Goal: Task Accomplishment & Management: Manage account settings

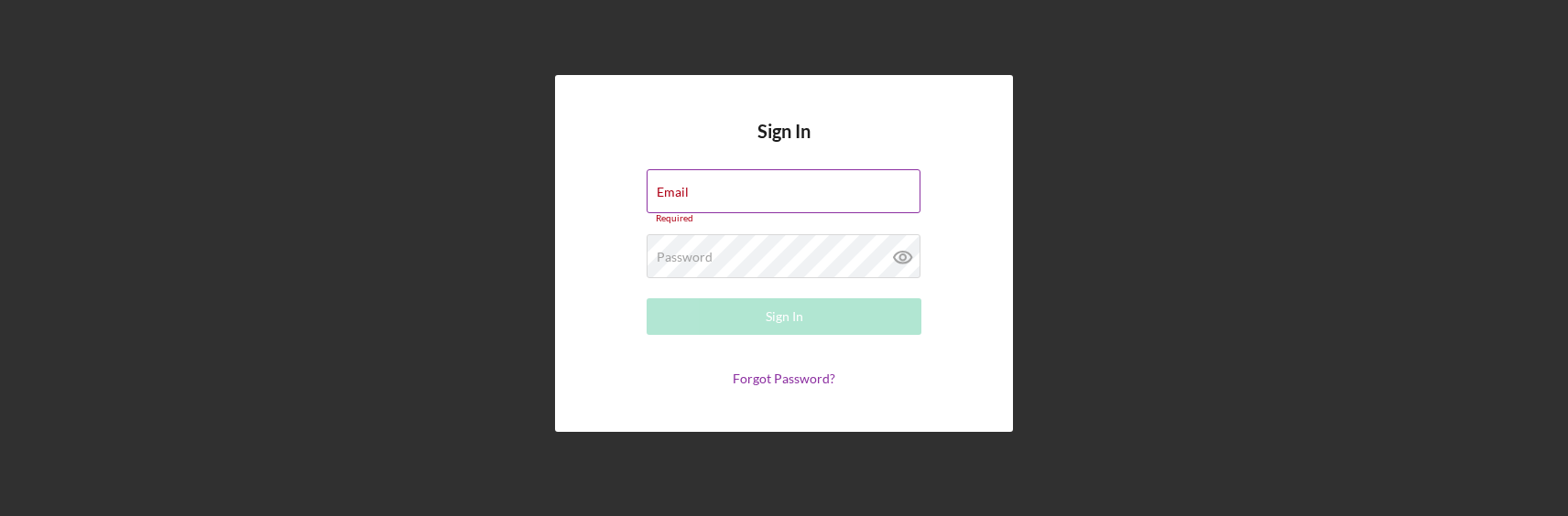
click at [745, 190] on div "Email Required" at bounding box center [784, 196] width 275 height 55
click at [745, 194] on input "Email" at bounding box center [784, 191] width 274 height 44
type input "[EMAIL_ADDRESS][DOMAIN_NAME]"
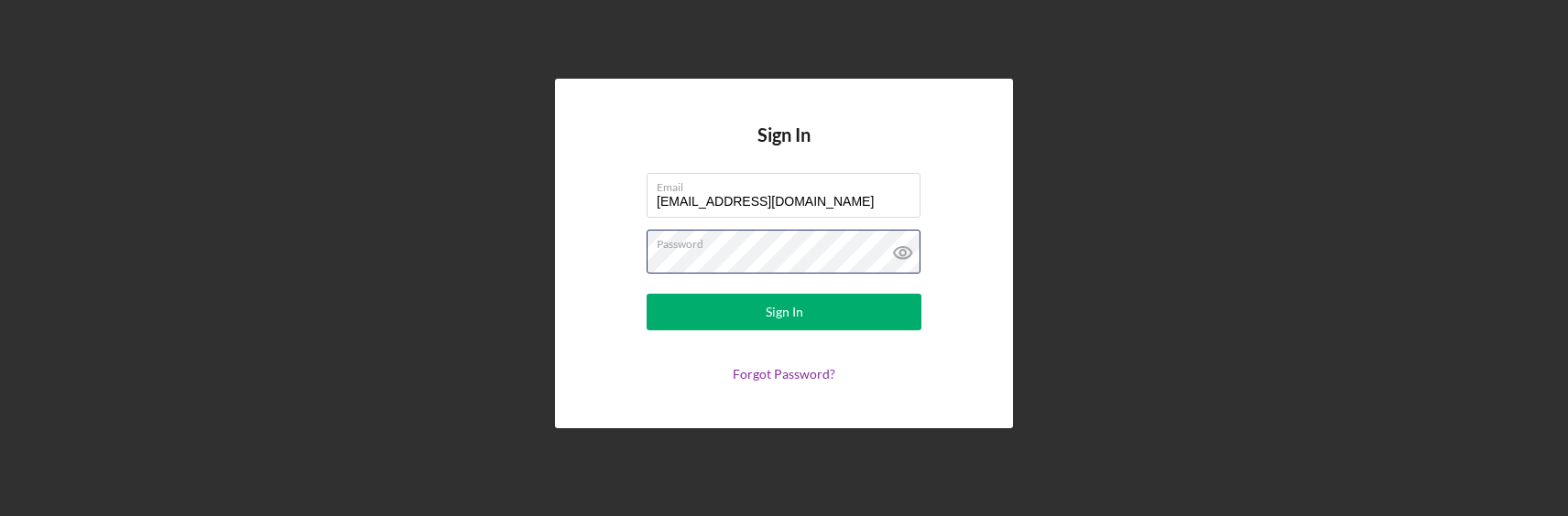
click at [647, 294] on button "Sign In" at bounding box center [784, 312] width 275 height 36
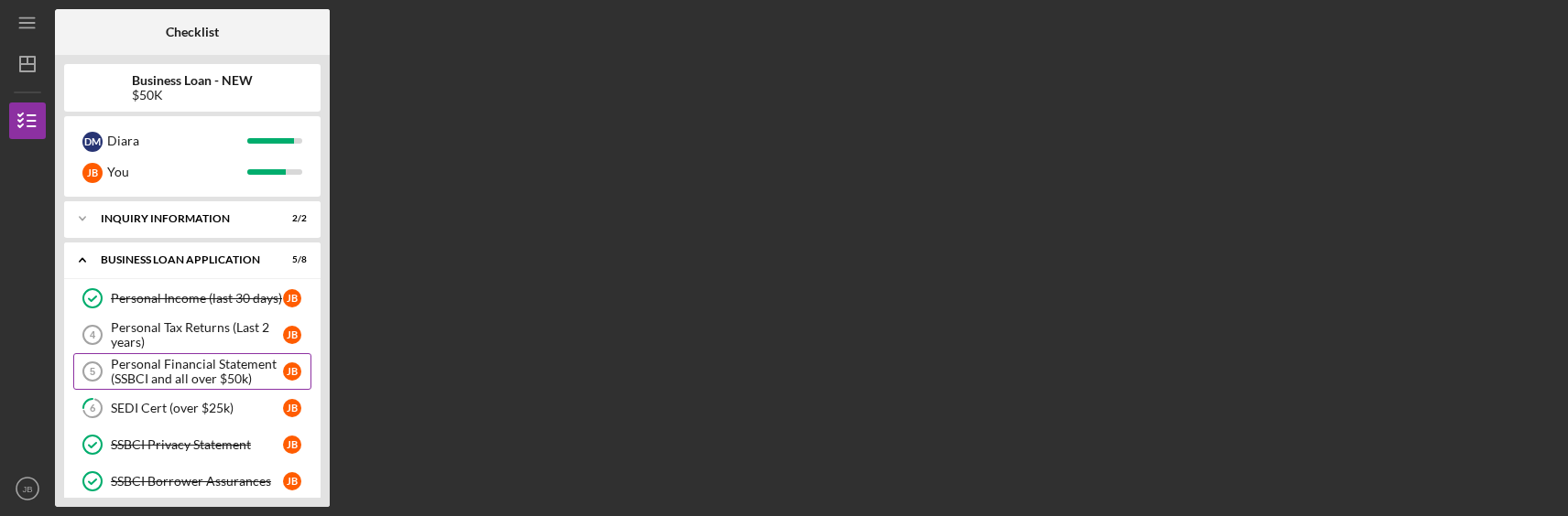
click at [192, 373] on div "Personal Financial Statement (SSBCI and all over $50k)" at bounding box center [197, 371] width 172 height 30
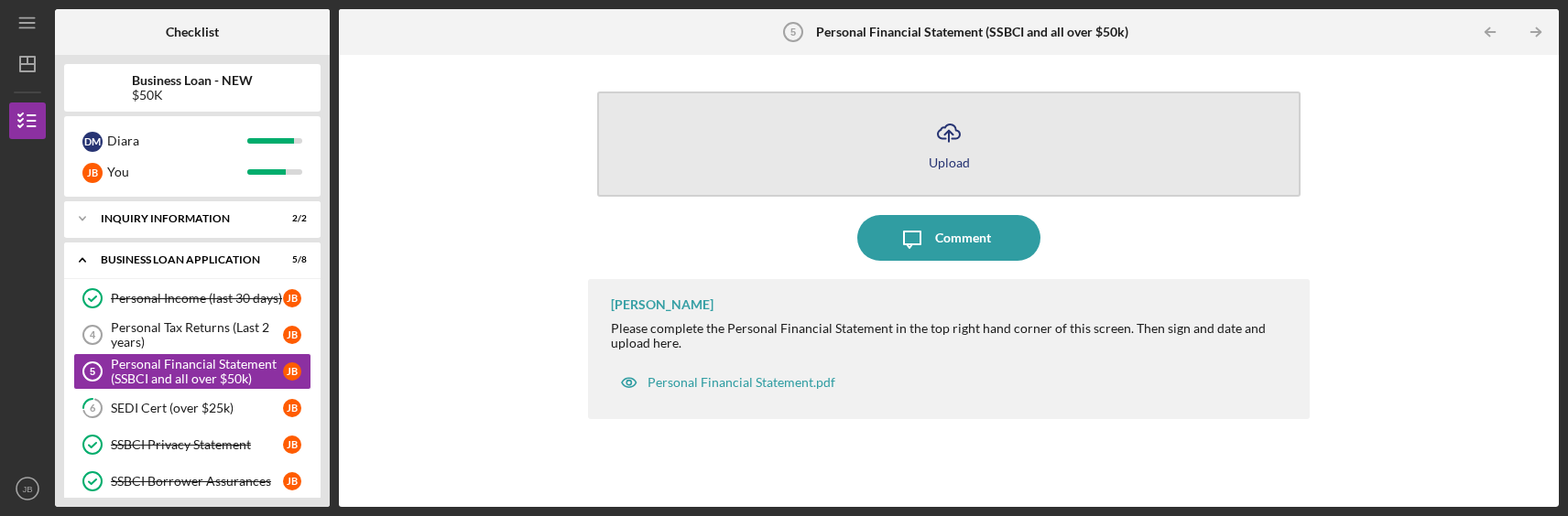
click at [974, 163] on button "Icon/Upload Upload" at bounding box center [949, 145] width 703 height 105
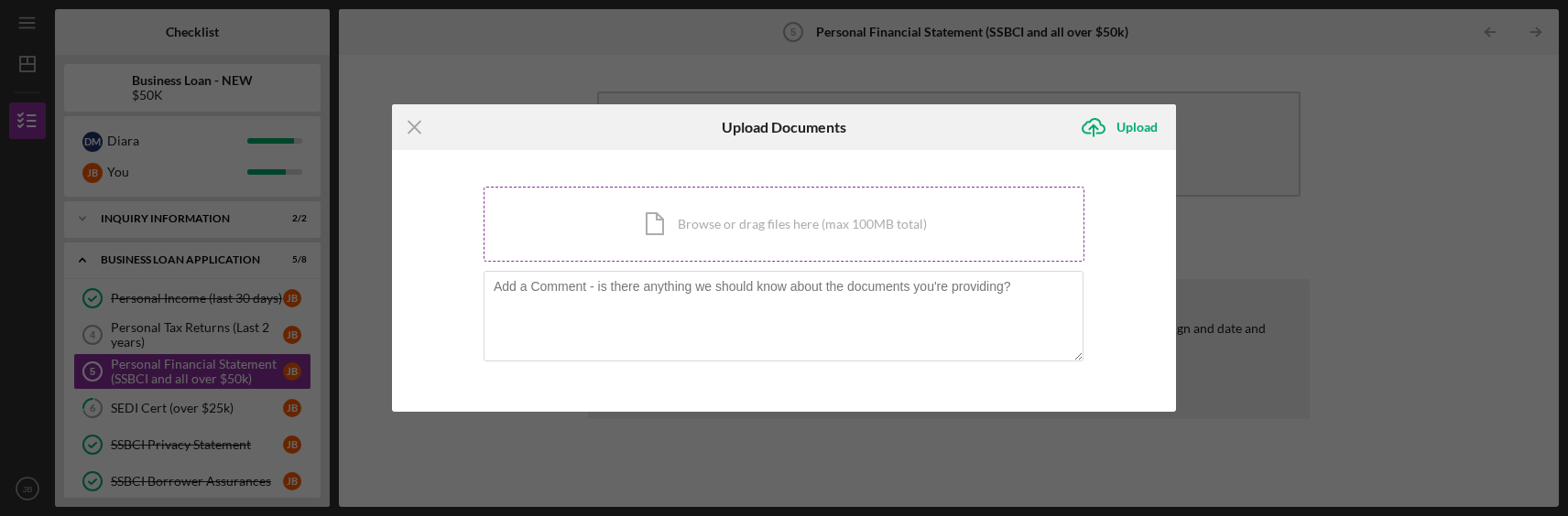
click at [896, 222] on div "Icon/Document Browse or drag files here (max 100MB total) Tap to choose files o…" at bounding box center [784, 224] width 601 height 75
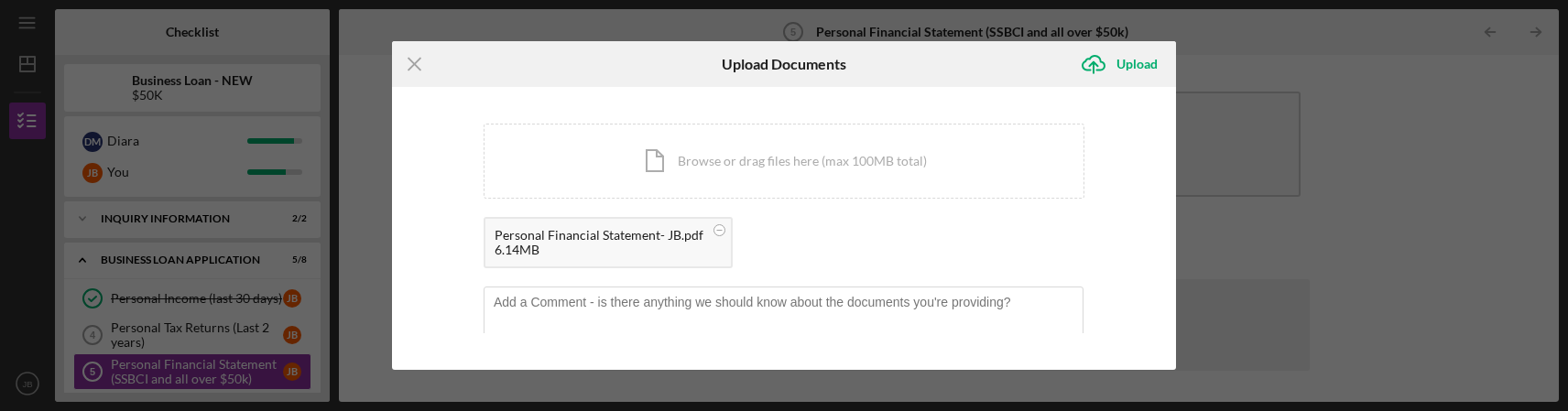
click at [212, 183] on div "Icon/Menu Close Upload Documents Icon/Upload Upload You're uploading documents …" at bounding box center [784, 205] width 1568 height 411
drag, startPoint x: 1234, startPoint y: 106, endPoint x: 822, endPoint y: 136, distance: 413.1
click at [1234, 105] on div "Icon/Menu Close Upload Documents Icon/Upload Upload You're uploading documents …" at bounding box center [784, 205] width 1568 height 411
click at [417, 60] on line at bounding box center [415, 64] width 11 height 11
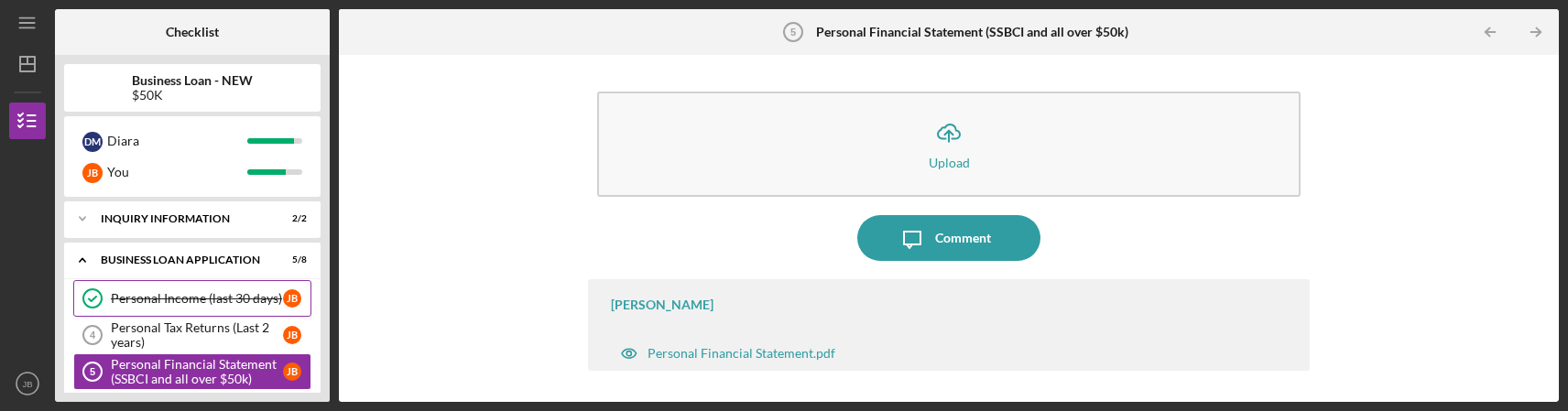
scroll to position [92, 0]
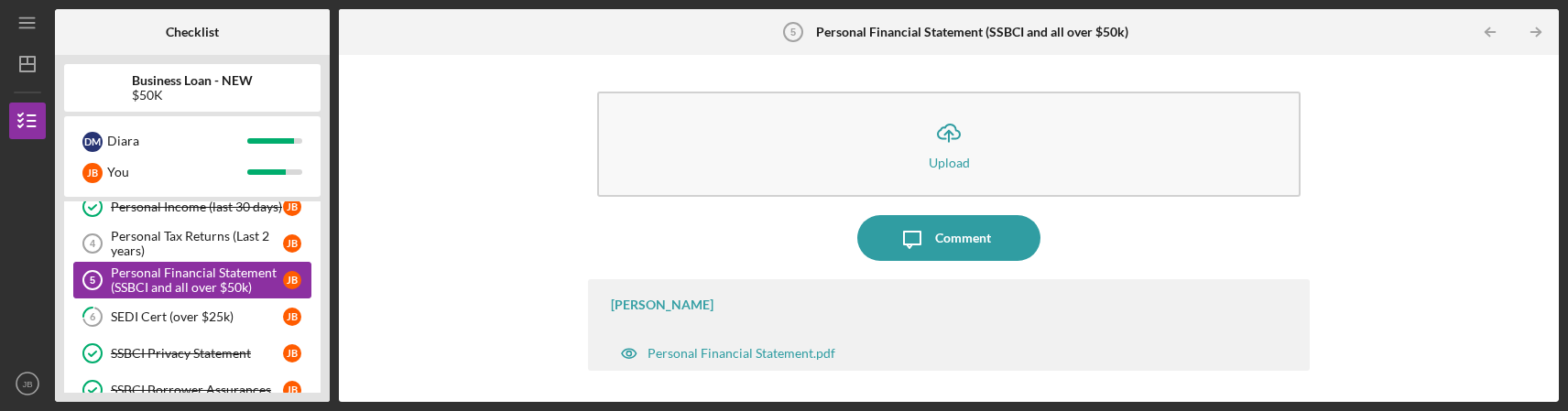
click at [199, 280] on div "Personal Financial Statement (SSBCI and all over $50k)" at bounding box center [197, 280] width 172 height 30
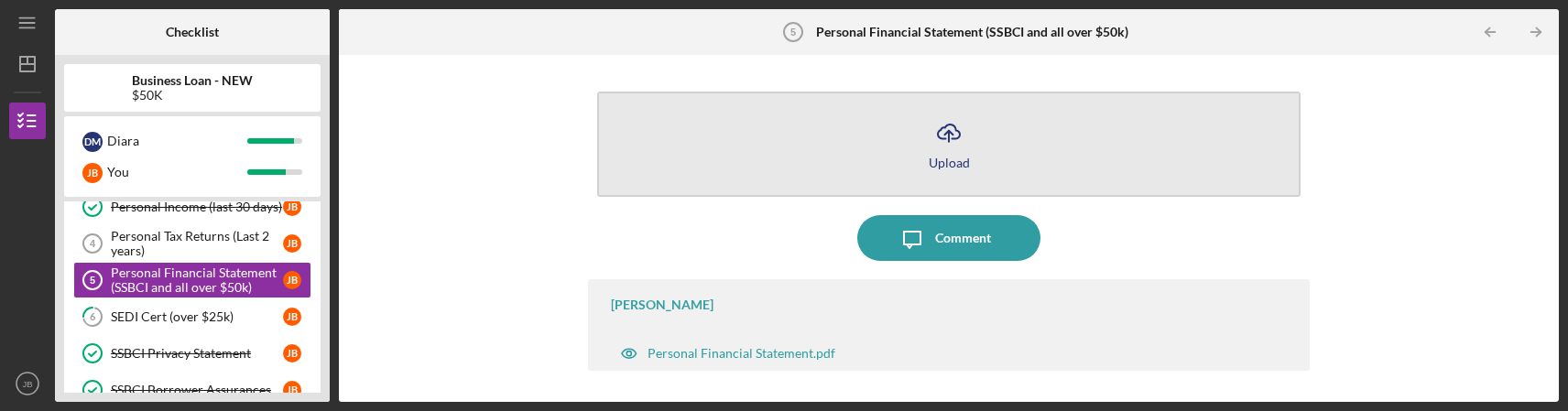
click at [966, 148] on icon "Icon/Upload" at bounding box center [949, 133] width 46 height 46
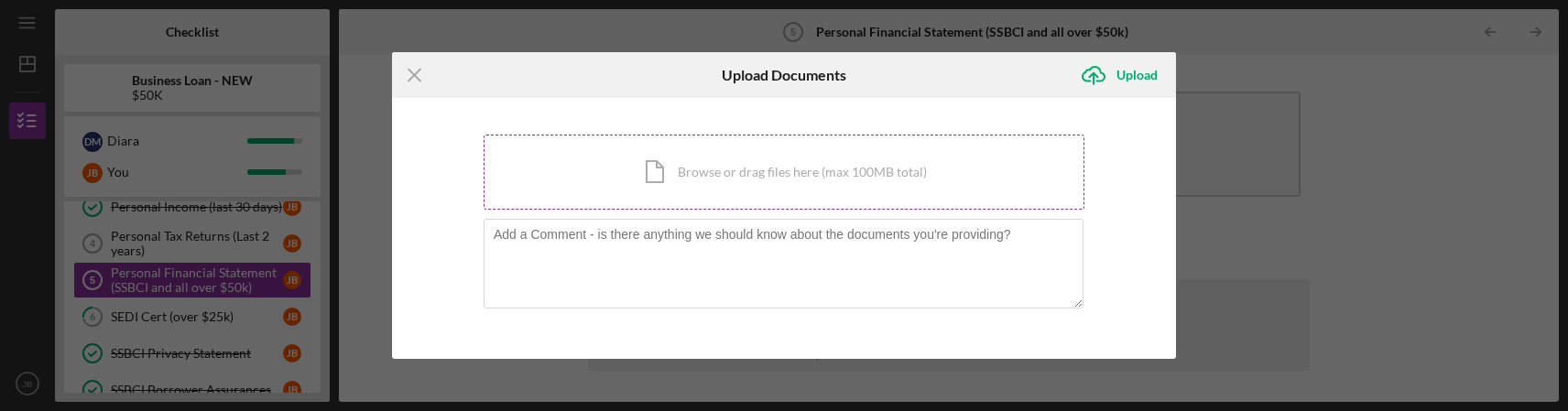
click at [809, 186] on div "Icon/Document Browse or drag files here (max 100MB total) Tap to choose files o…" at bounding box center [784, 172] width 601 height 75
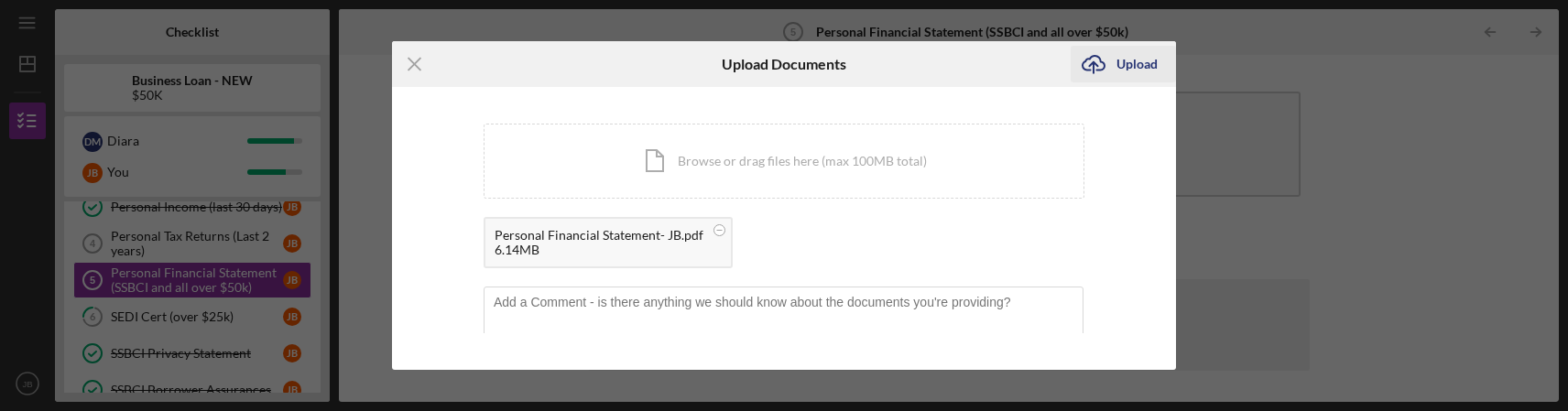
click at [1144, 62] on div "Upload" at bounding box center [1137, 64] width 41 height 36
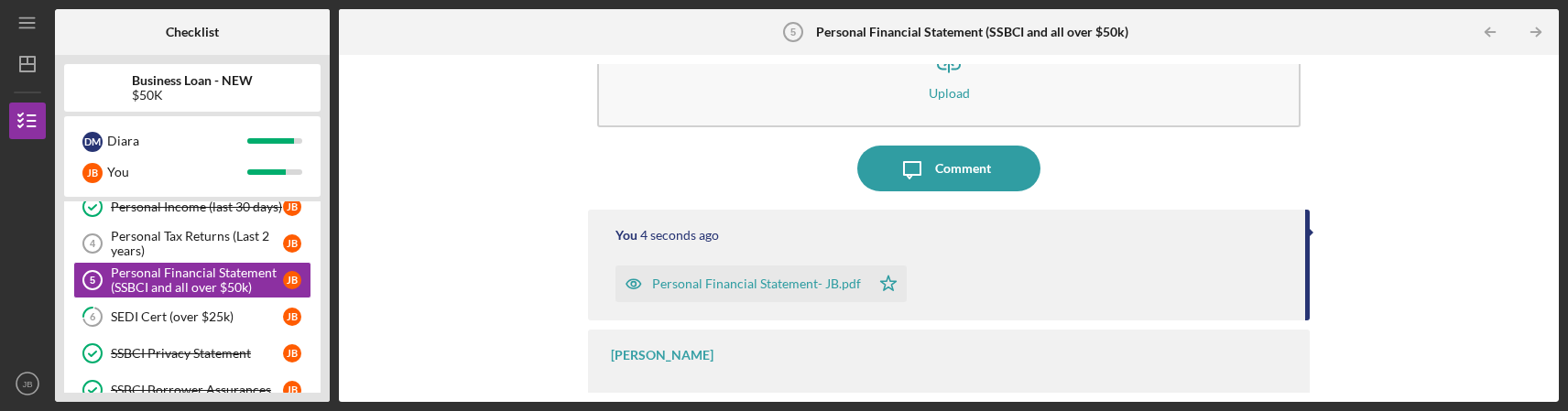
scroll to position [99, 0]
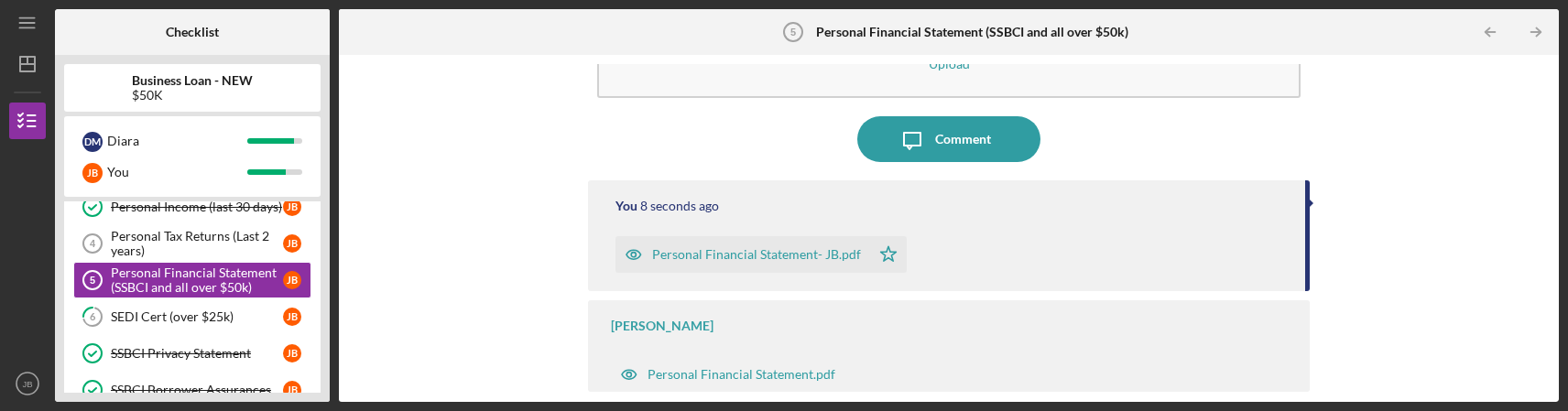
click at [488, 307] on div "Icon/Upload Upload Icon/Message Comment You 8 seconds ago Personal Financial St…" at bounding box center [948, 228] width 1202 height 329
click at [186, 302] on link "6 SEDI Cert (over $25k) [PERSON_NAME]" at bounding box center [193, 317] width 239 height 36
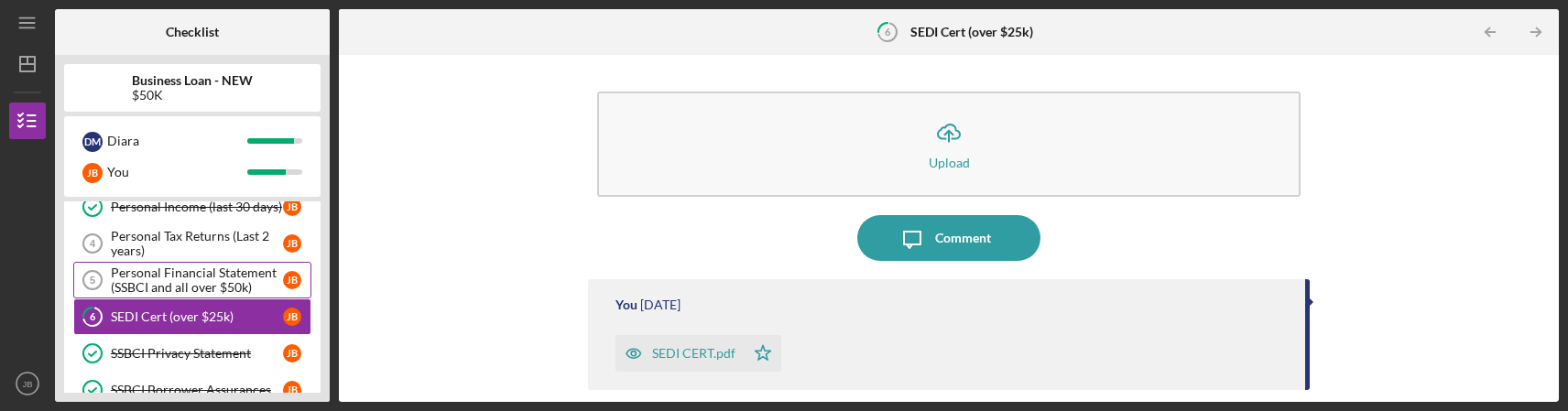
click at [195, 271] on div "Personal Financial Statement (SSBCI and all over $50k)" at bounding box center [197, 280] width 172 height 30
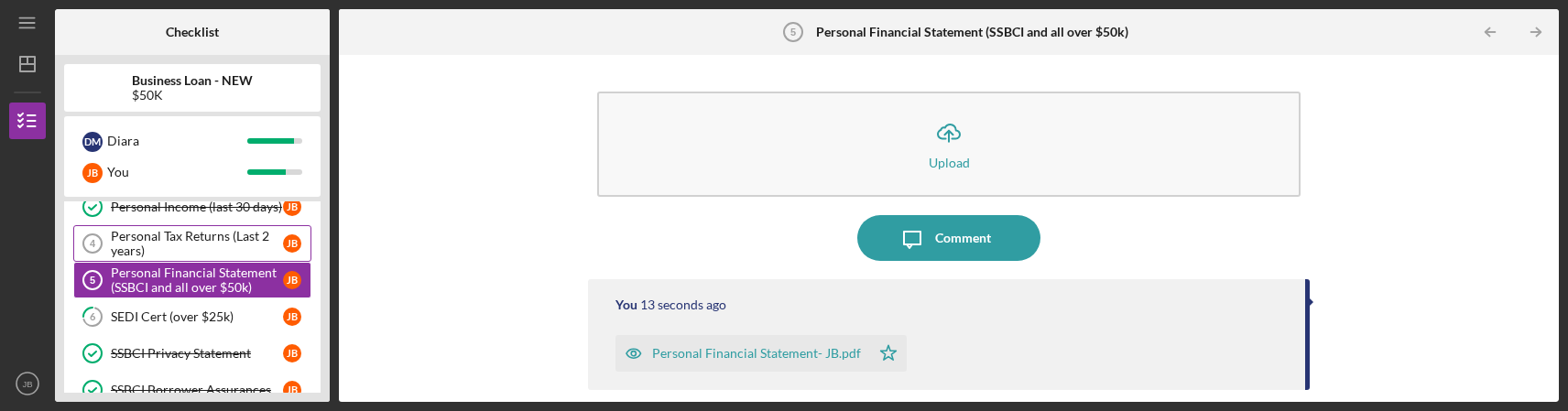
click at [200, 226] on link "Personal Tax Returns (Last 2 years) 4 Personal Tax Returns (Last 2 years) [PERS…" at bounding box center [193, 243] width 239 height 36
